Goal: Find specific page/section: Find specific page/section

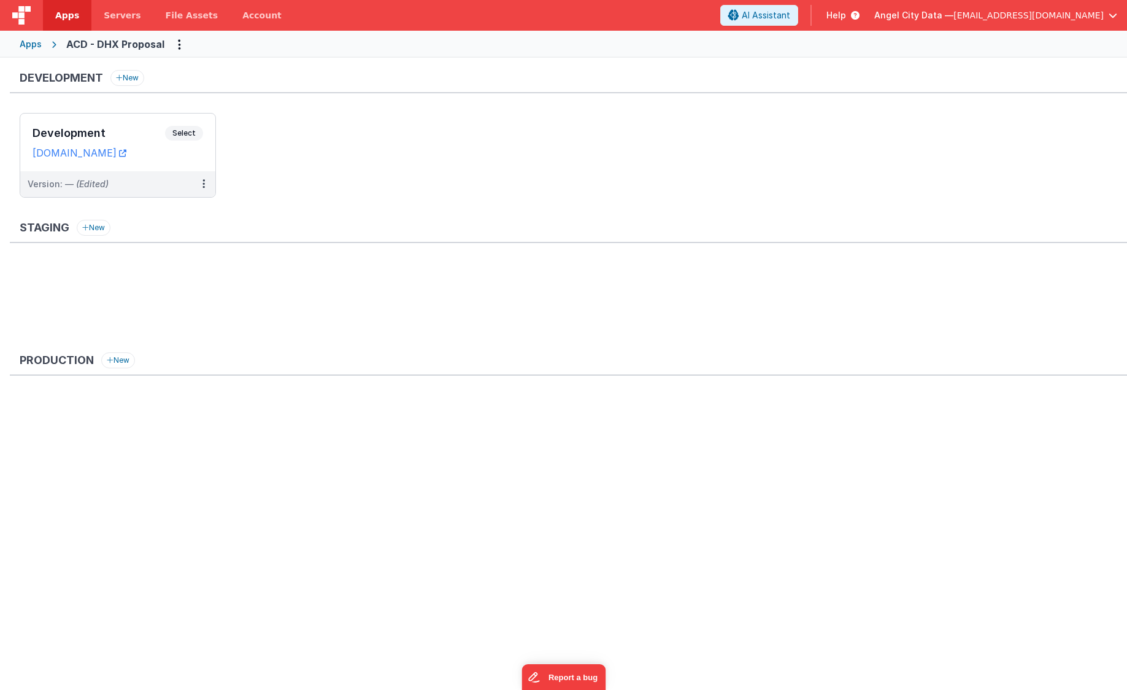
click at [33, 42] on div "Apps" at bounding box center [31, 44] width 22 height 12
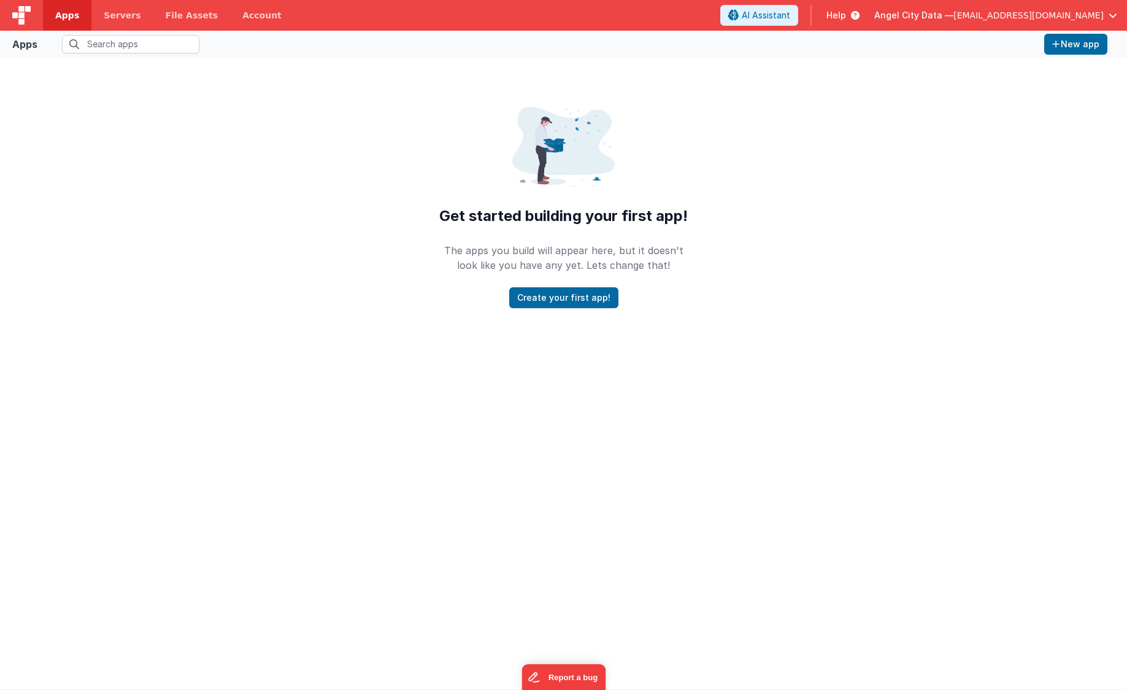
click at [69, 13] on span "Apps" at bounding box center [67, 15] width 24 height 12
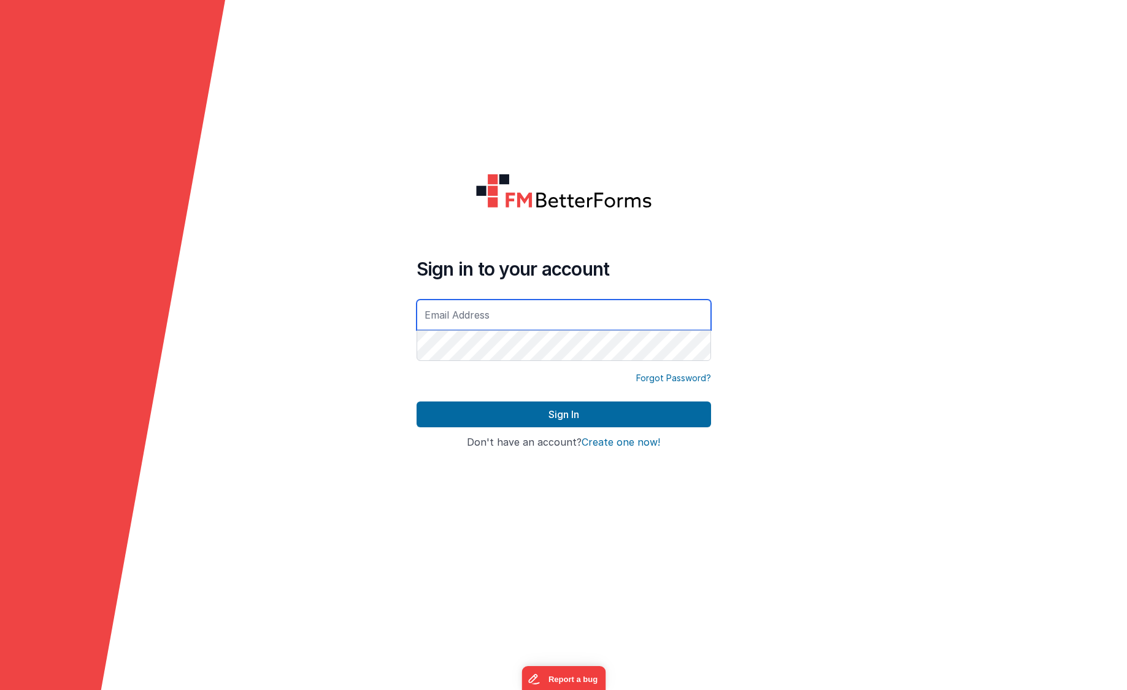
type input "[EMAIL_ADDRESS][DOMAIN_NAME]"
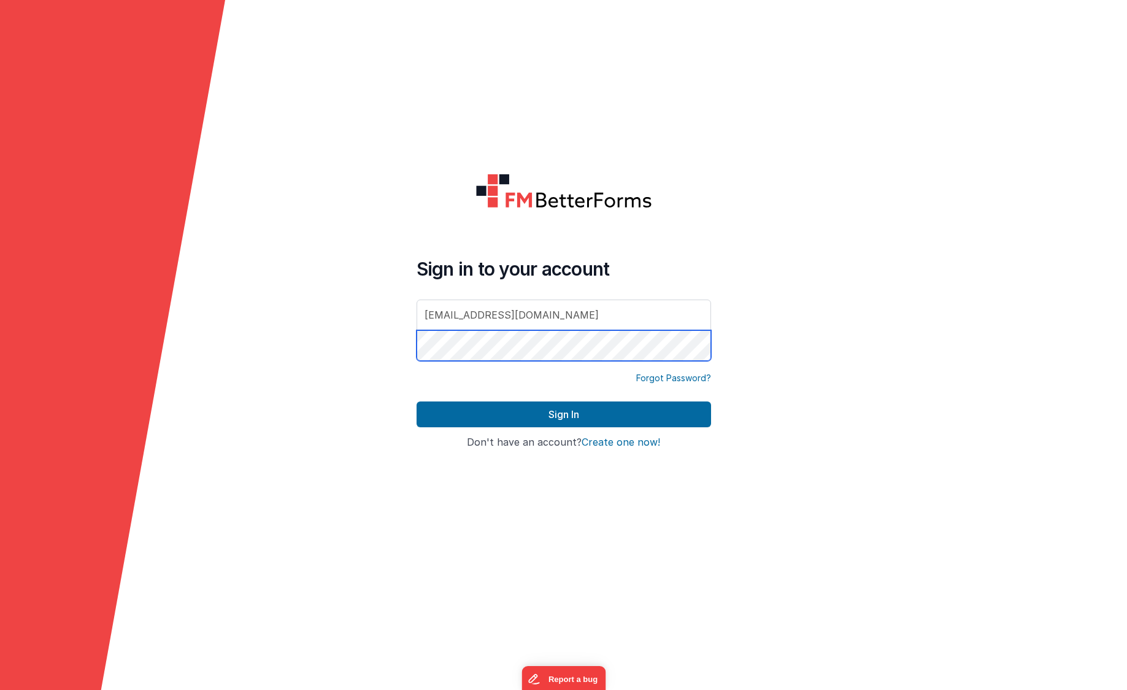
click at [563, 414] on button "Sign In" at bounding box center [564, 414] width 295 height 26
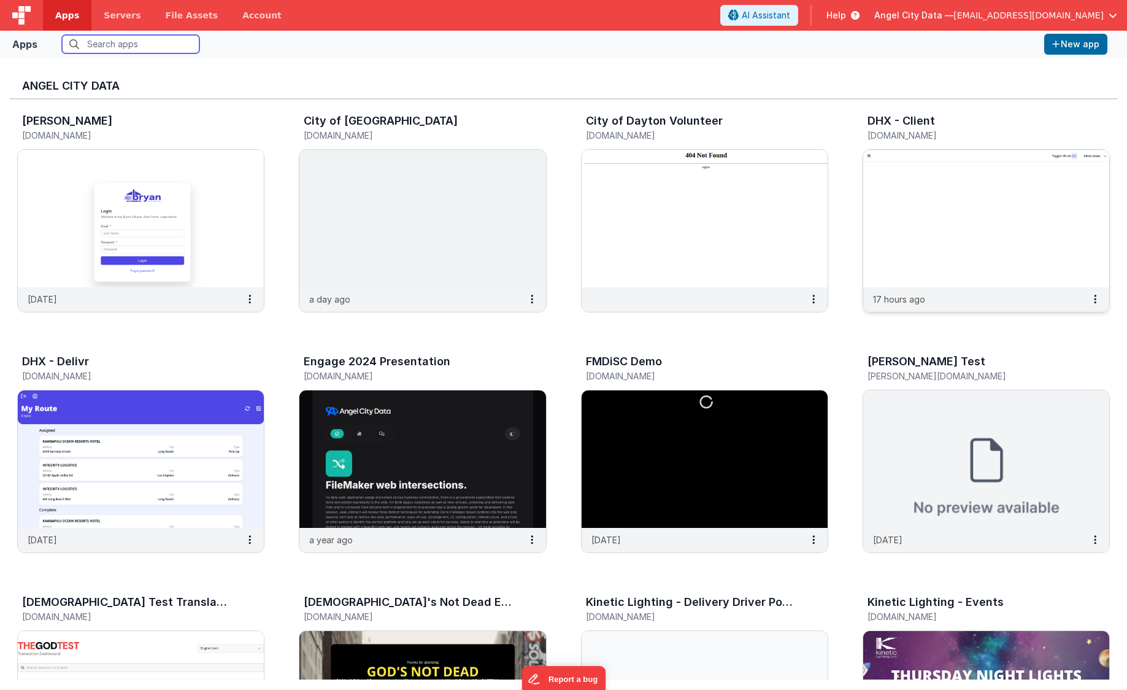
scroll to position [254, 0]
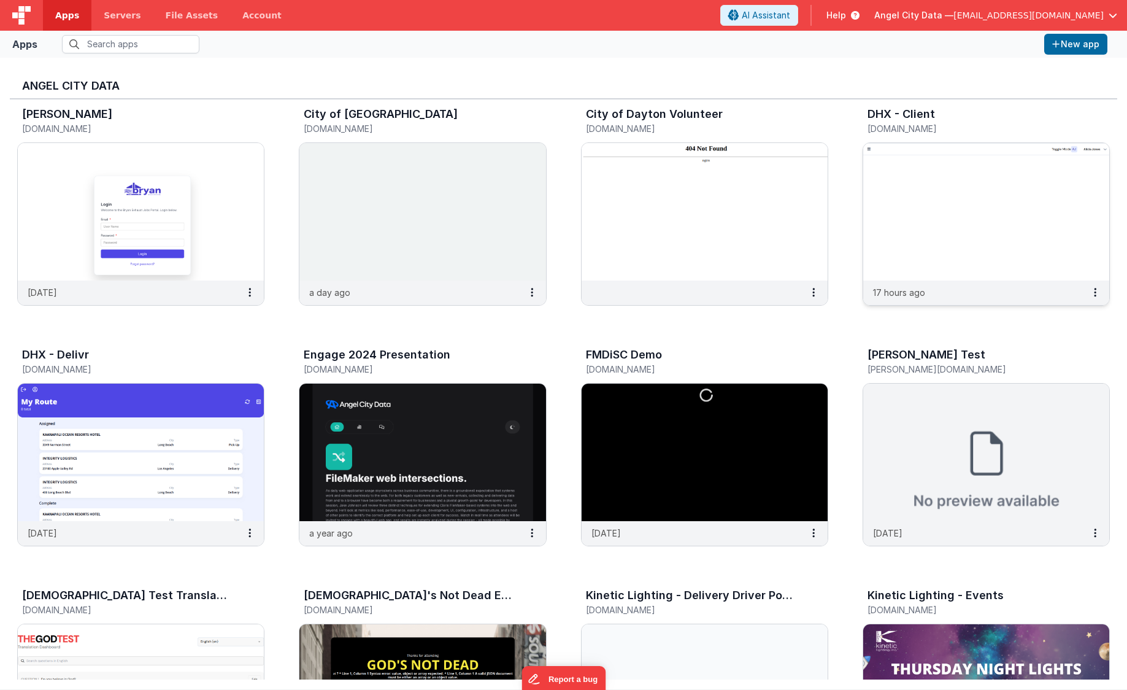
click at [945, 151] on img at bounding box center [986, 211] width 246 height 137
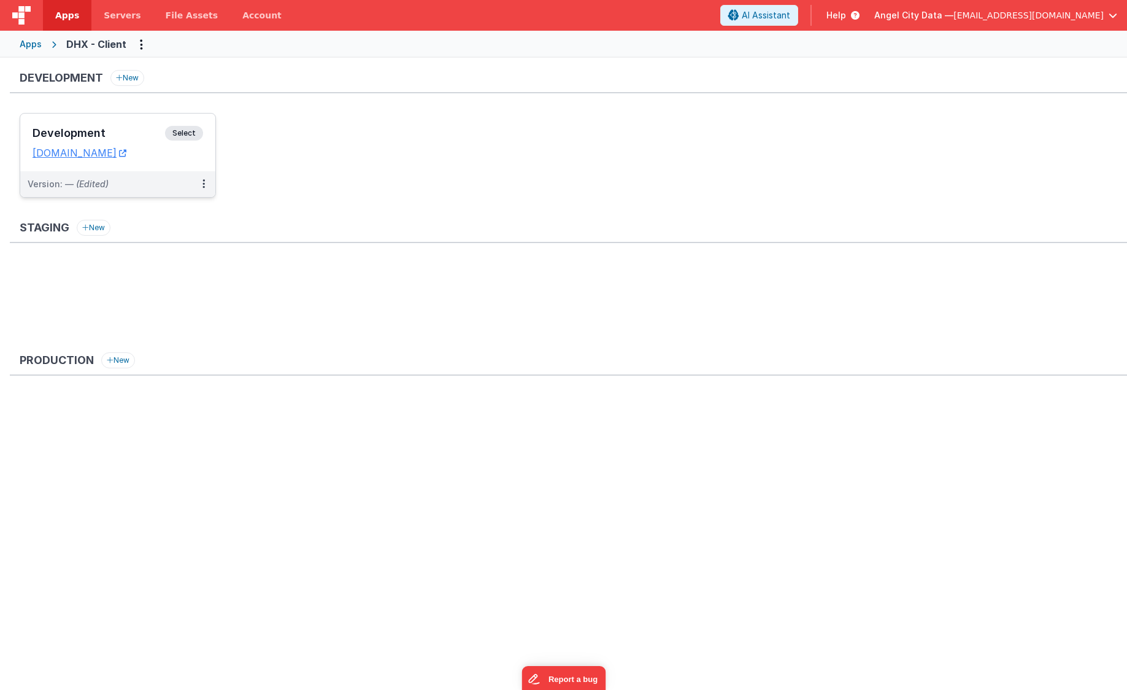
click at [135, 133] on h3 "Development" at bounding box center [99, 133] width 133 height 12
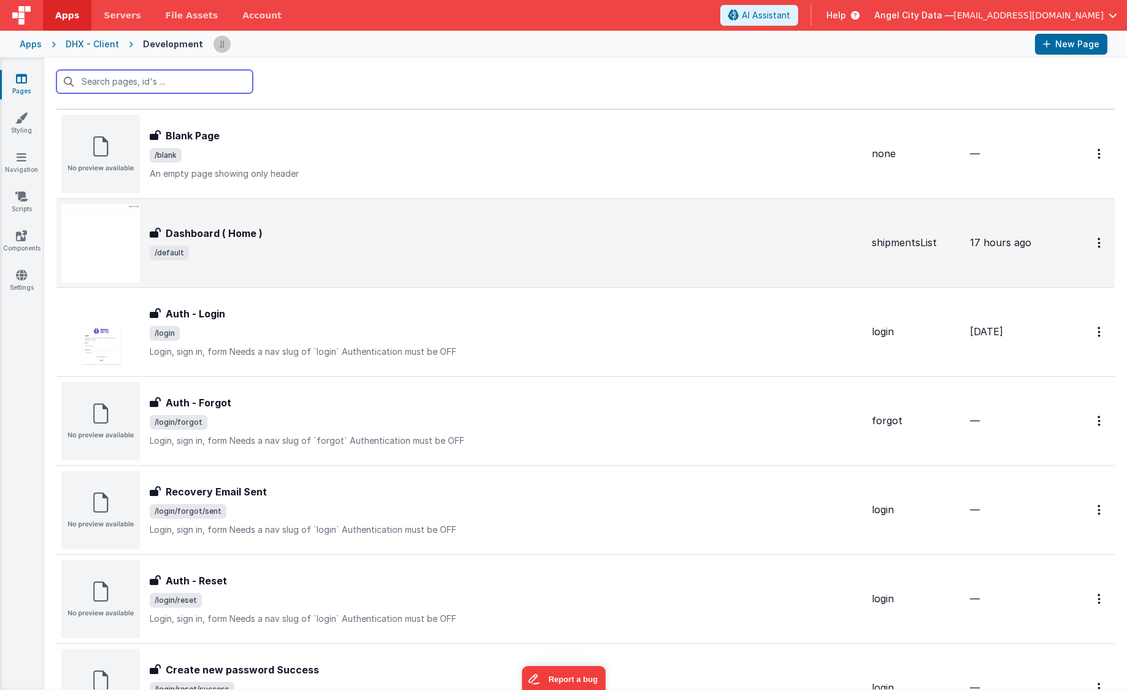
scroll to position [23, 0]
click at [220, 226] on h3 "Dashboard ( Home )" at bounding box center [214, 231] width 97 height 15
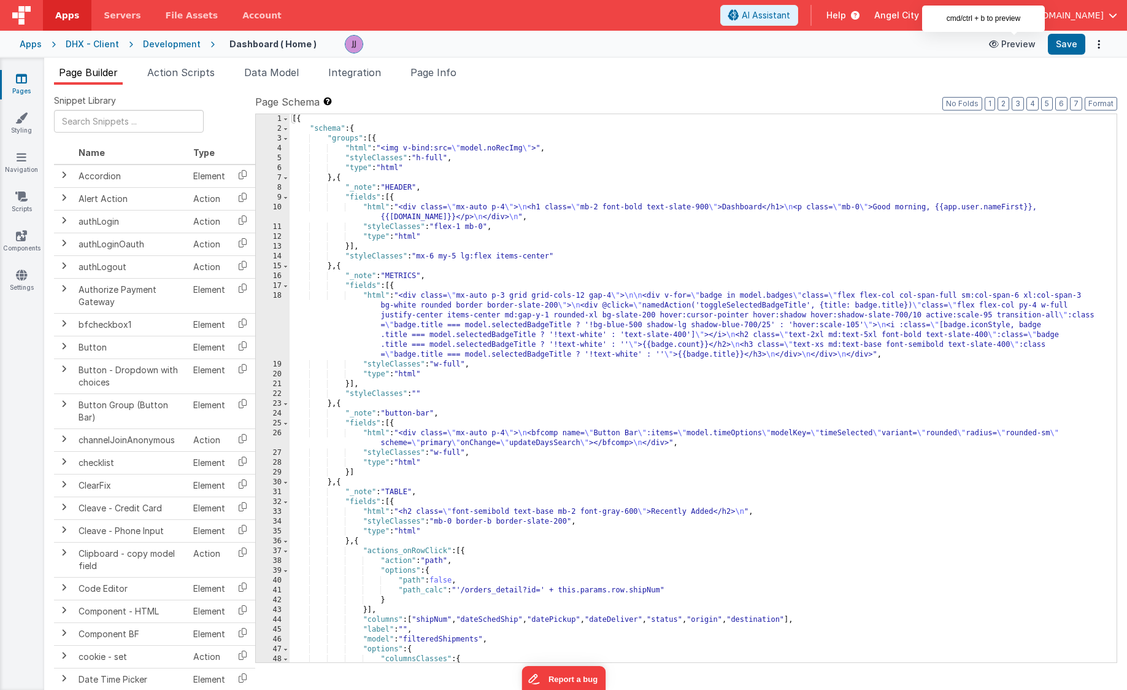
click at [1011, 45] on button "Preview" at bounding box center [1012, 44] width 61 height 20
